Goal: Information Seeking & Learning: Learn about a topic

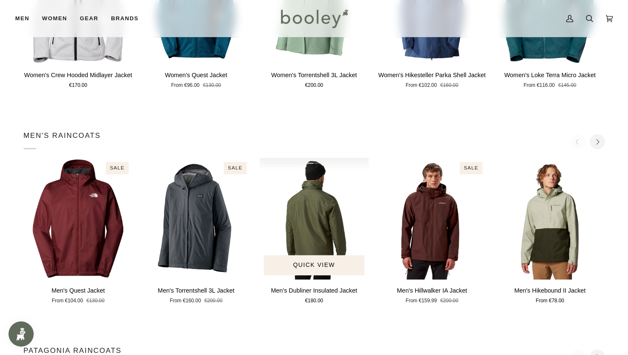
click at [319, 206] on div "Men's Dubliner Insulated Jacket" at bounding box center [315, 219] width 110 height 122
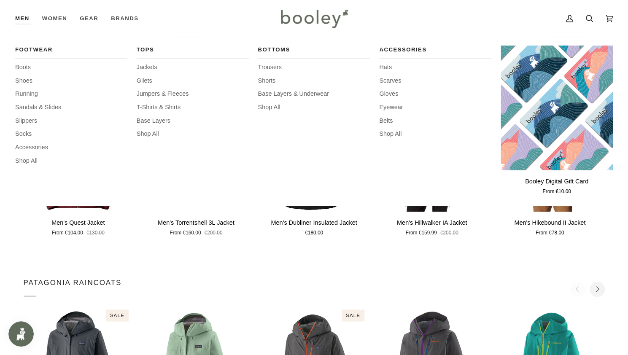
scroll to position [452, 0]
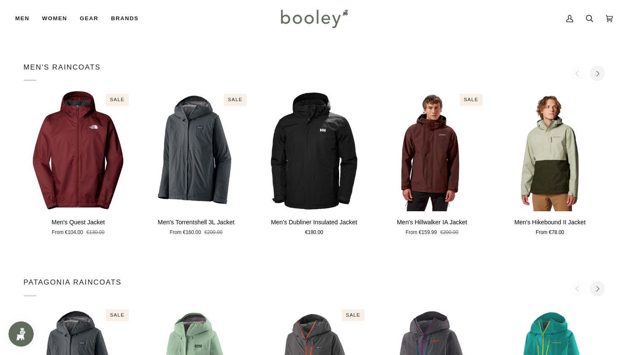
click at [284, 24] on img at bounding box center [314, 18] width 74 height 24
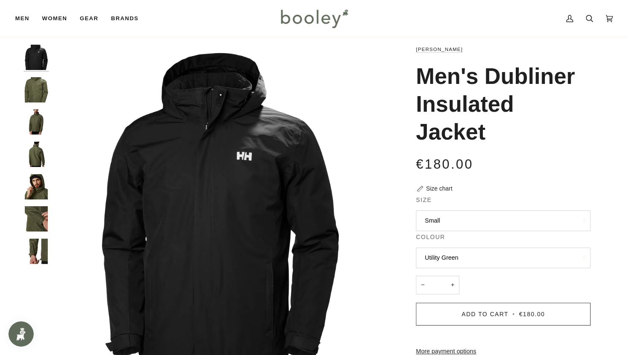
click at [37, 161] on img "Helly Hansen Men's Dubliner Insulated Jacket - Booley Galway" at bounding box center [36, 154] width 25 height 25
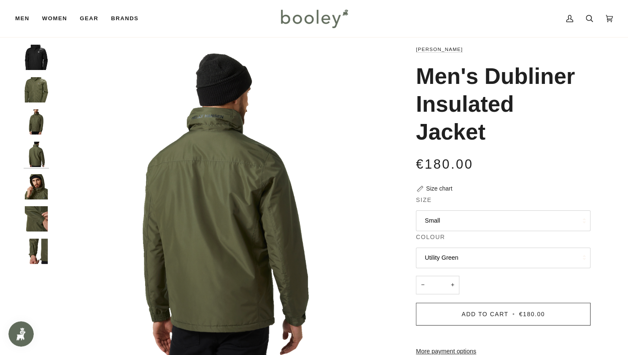
click at [36, 191] on img "Helly Hansen Men's Dubliner Insulated Jacket - Booley Galway" at bounding box center [36, 186] width 25 height 25
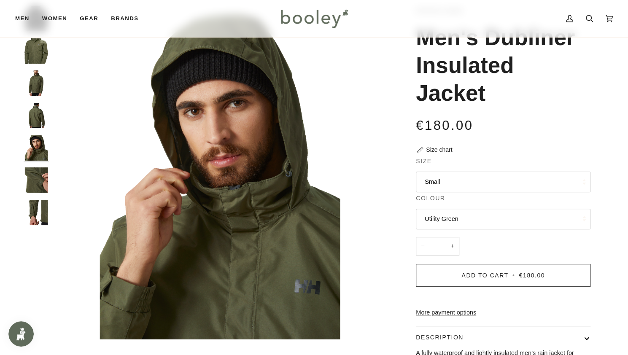
scroll to position [52, 0]
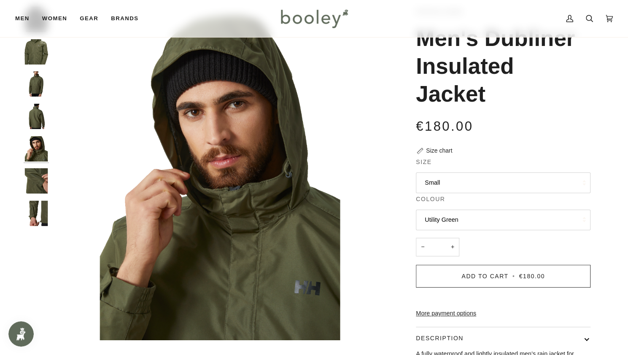
click at [34, 214] on img "Helly Hansen Men's Dubliner Insulated Jacket - Booley Galway" at bounding box center [36, 213] width 25 height 25
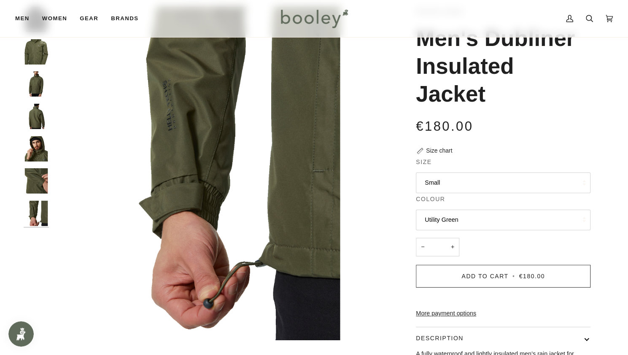
click at [34, 167] on div at bounding box center [39, 120] width 30 height 227
click at [34, 175] on img "Helly Hansen Men's Dubliner Insulated Jacket - Booley Galway" at bounding box center [36, 180] width 25 height 25
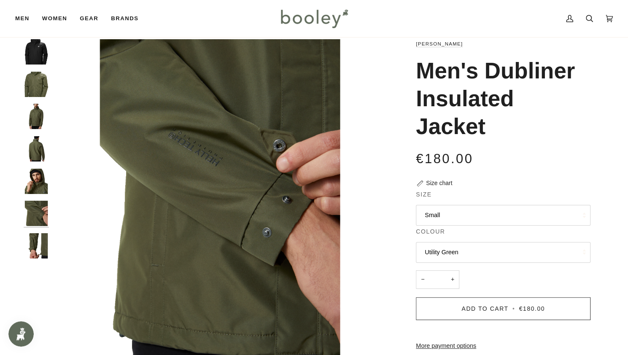
scroll to position [9, 0]
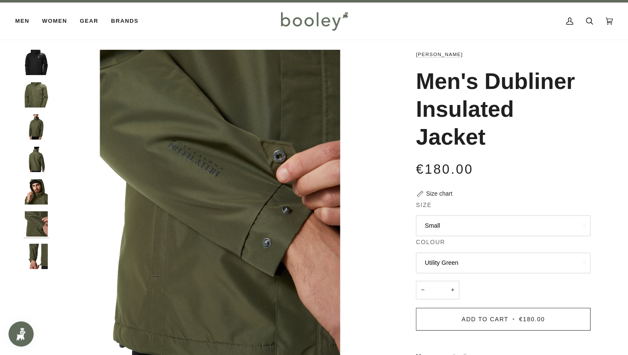
click at [41, 95] on img "Helly Hansen Men's Dubliner Insulated Jacket Utility Grey - Booley Galway" at bounding box center [36, 94] width 25 height 25
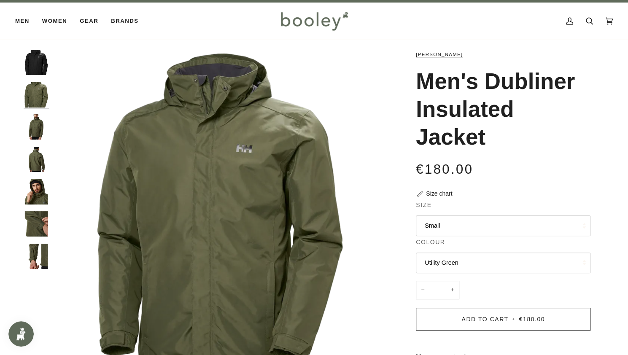
scroll to position [29, 0]
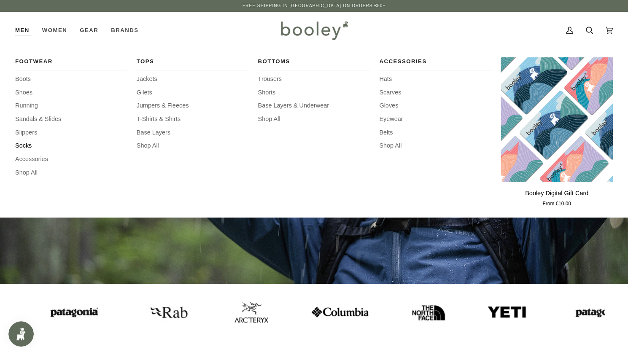
click at [24, 145] on span "Socks" at bounding box center [71, 145] width 112 height 9
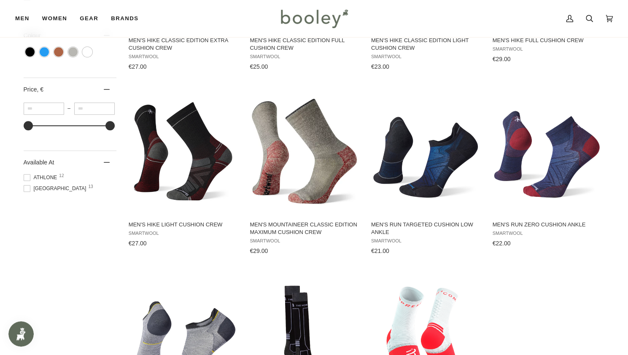
scroll to position [423, 0]
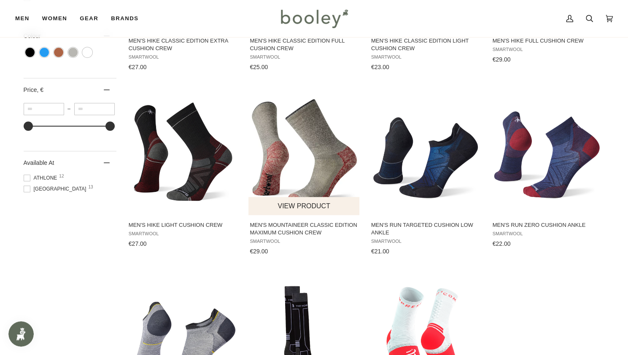
click at [311, 153] on img "Men's Mountaineer Classic Edition Maximum Cushion Crew" at bounding box center [305, 152] width 112 height 112
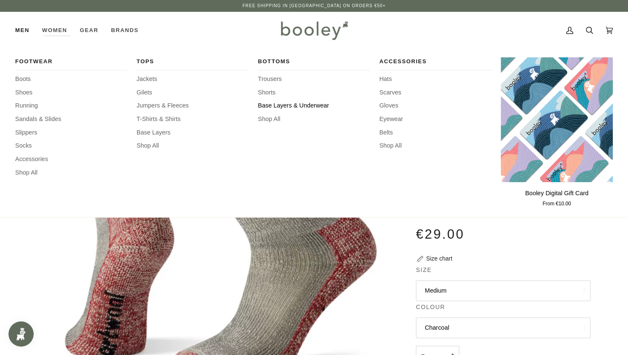
click at [280, 103] on span "Base Layers & Underwear" at bounding box center [314, 105] width 112 height 9
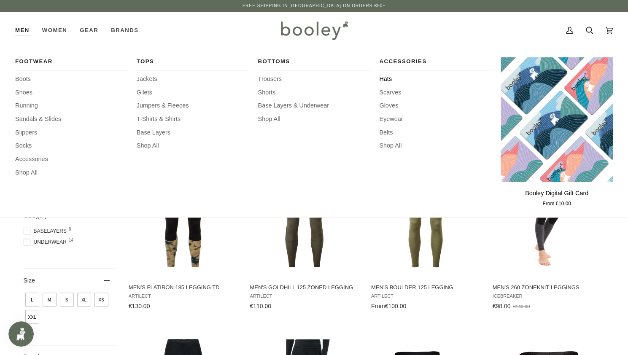
click at [383, 79] on span "Hats" at bounding box center [435, 79] width 112 height 9
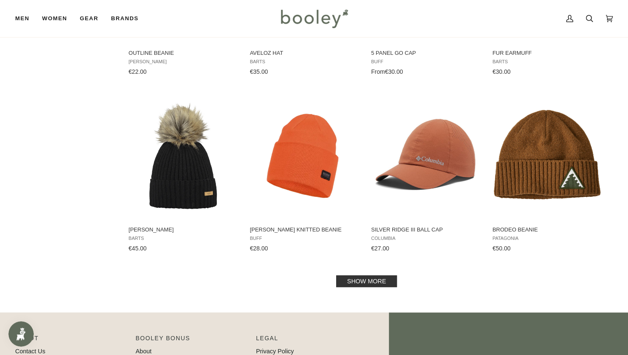
scroll to position [782, 0]
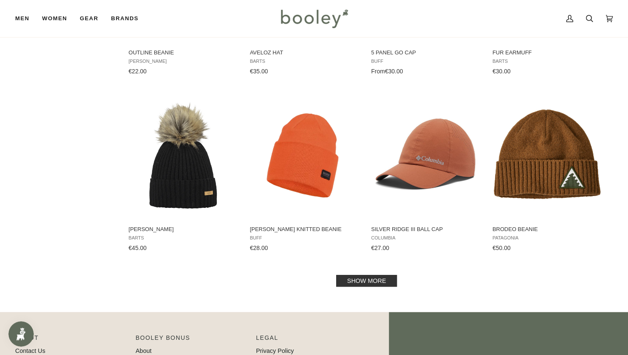
click at [347, 281] on link "Show more" at bounding box center [366, 281] width 61 height 12
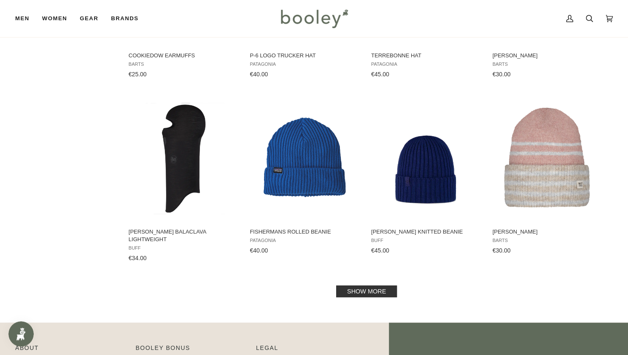
scroll to position [1663, 0]
click at [377, 285] on link "Show more" at bounding box center [366, 291] width 61 height 12
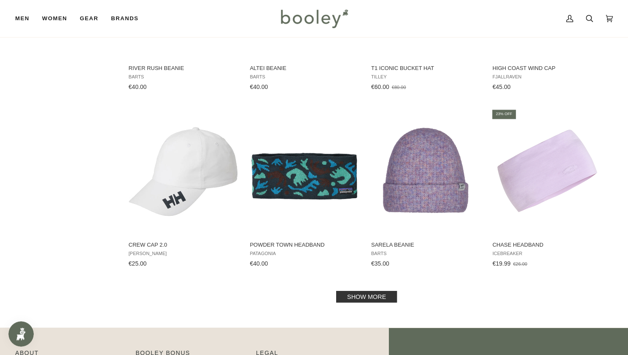
scroll to position [2540, 0]
click at [371, 297] on link "Show more" at bounding box center [366, 296] width 61 height 12
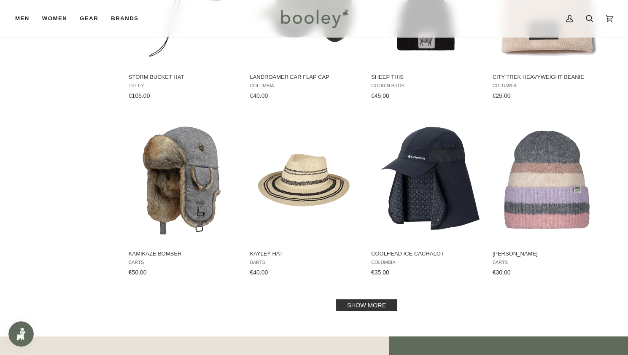
scroll to position [3422, 0]
click at [362, 300] on link "Show more" at bounding box center [366, 305] width 61 height 12
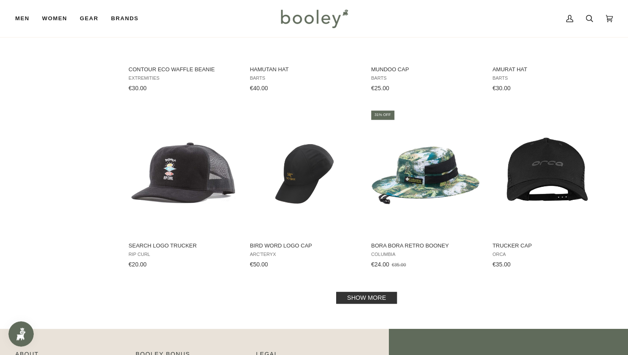
scroll to position [4356, 0]
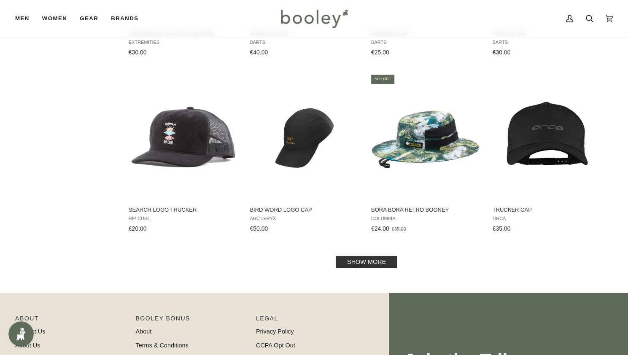
click at [344, 256] on link "Show more" at bounding box center [366, 262] width 61 height 12
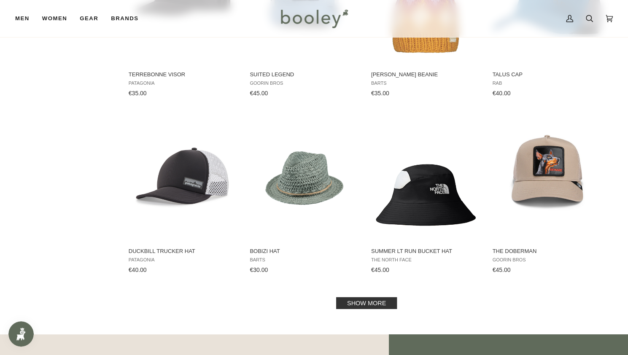
scroll to position [5217, 0]
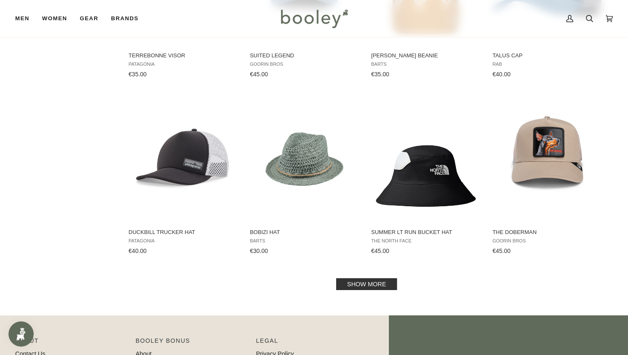
click at [358, 283] on link "Show more" at bounding box center [366, 285] width 61 height 12
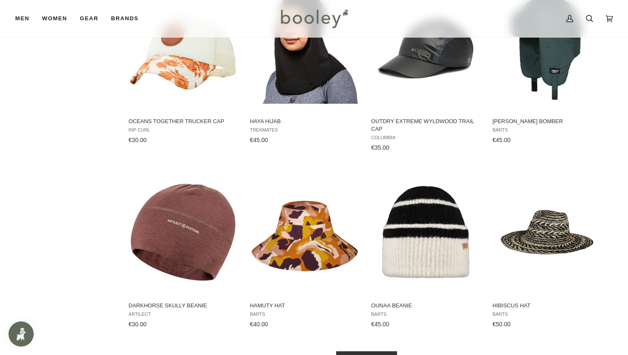
scroll to position [6218, 0]
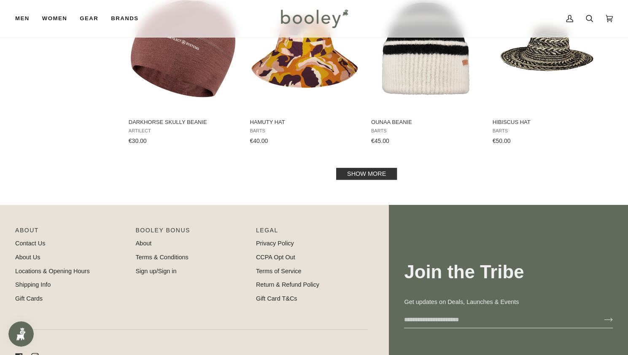
click at [365, 170] on link "Show more" at bounding box center [366, 174] width 61 height 12
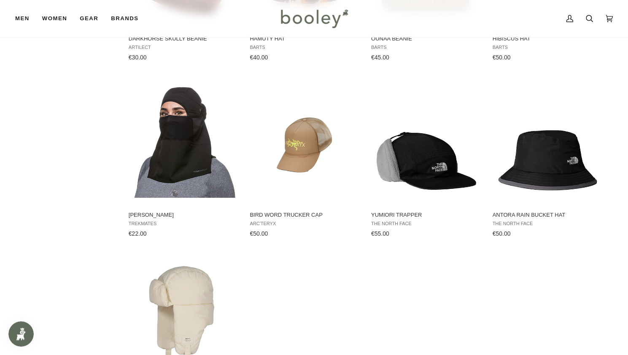
scroll to position [6369, 0]
